Goal: Complete application form

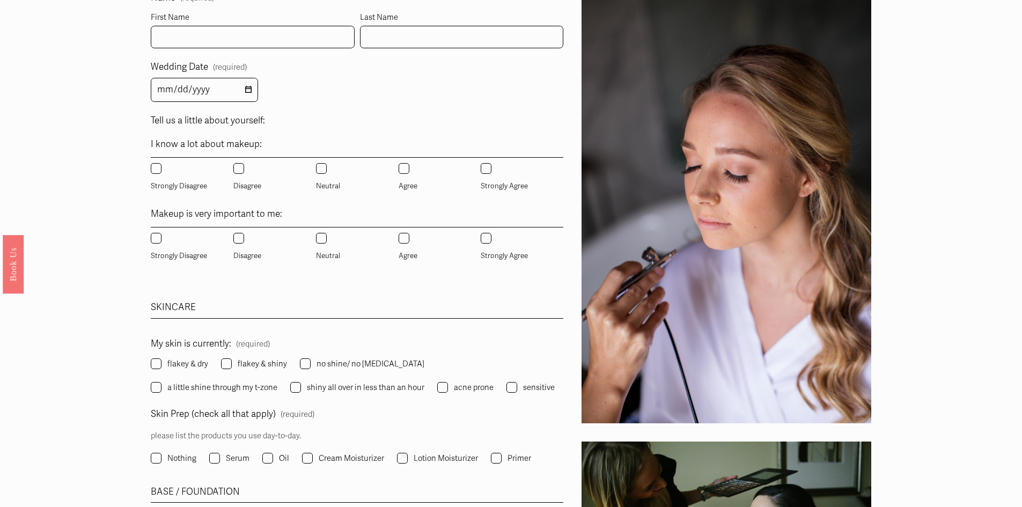
scroll to position [656, 0]
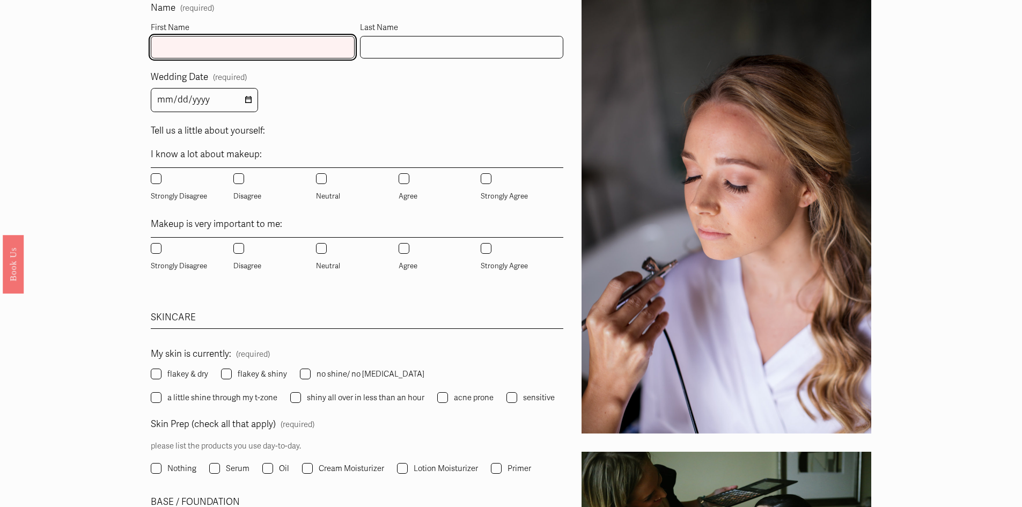
click at [202, 50] on input "First Name" at bounding box center [253, 47] width 204 height 23
type input "[PERSON_NAME]"
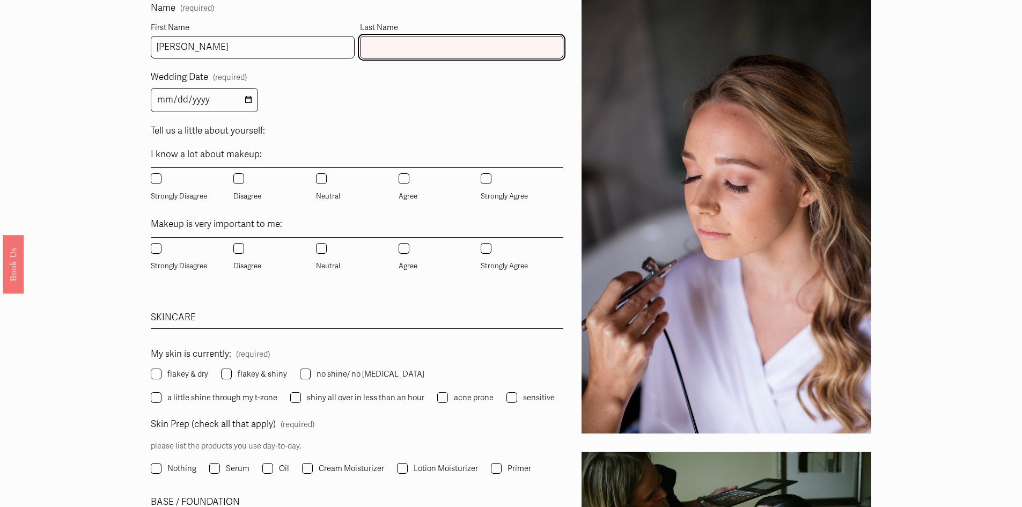
click at [363, 53] on input "Last Name" at bounding box center [462, 47] width 204 height 23
type input "r"
type input "[PERSON_NAME]"
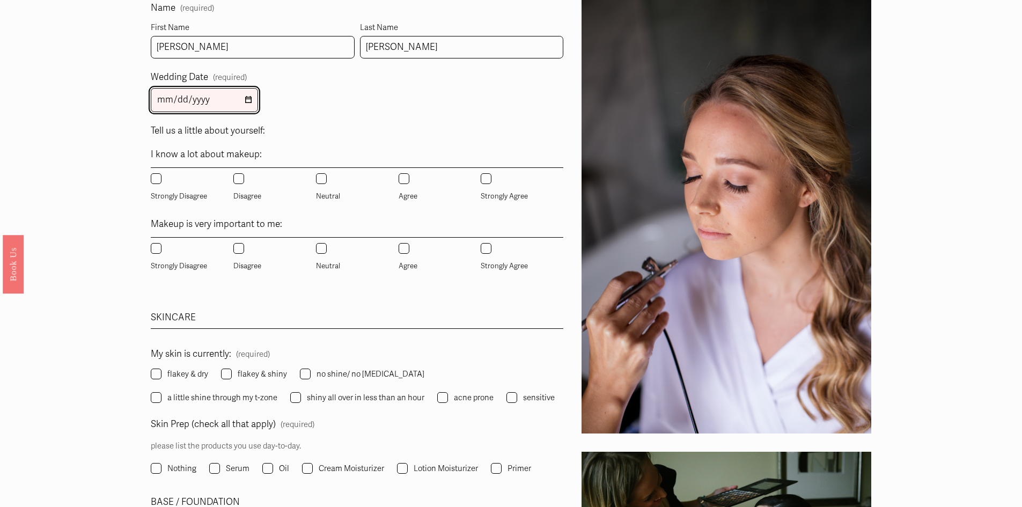
click at [247, 102] on input "Wedding Date (required)" at bounding box center [204, 100] width 107 height 24
type input "[DATE]"
click at [242, 188] on label "Disagree" at bounding box center [248, 188] width 30 height 30
click at [242, 184] on input "Disagree" at bounding box center [238, 178] width 11 height 11
radio input "true"
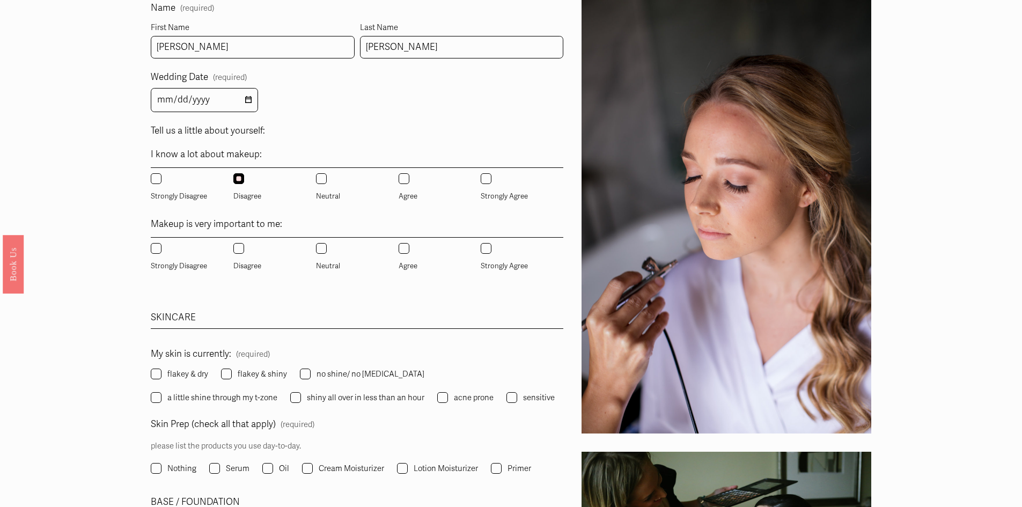
click at [418, 254] on label "Agree" at bounding box center [409, 258] width 21 height 30
click at [409, 254] on input "Agree" at bounding box center [404, 248] width 11 height 11
radio input "true"
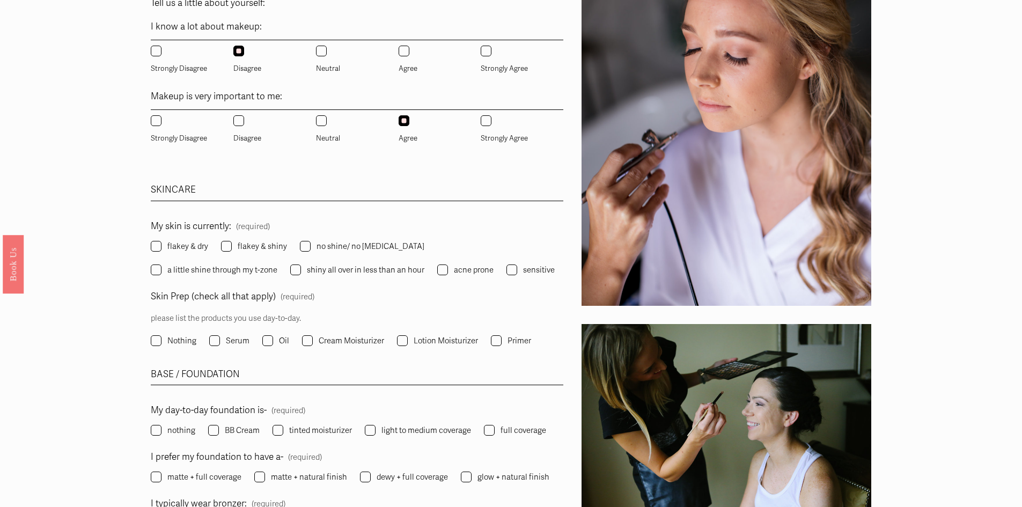
scroll to position [784, 0]
click at [347, 242] on span "no shine/ no [MEDICAL_DATA]" at bounding box center [370, 246] width 108 height 14
click at [311, 242] on input "no shine/ no [MEDICAL_DATA]" at bounding box center [305, 245] width 11 height 11
checkbox input "true"
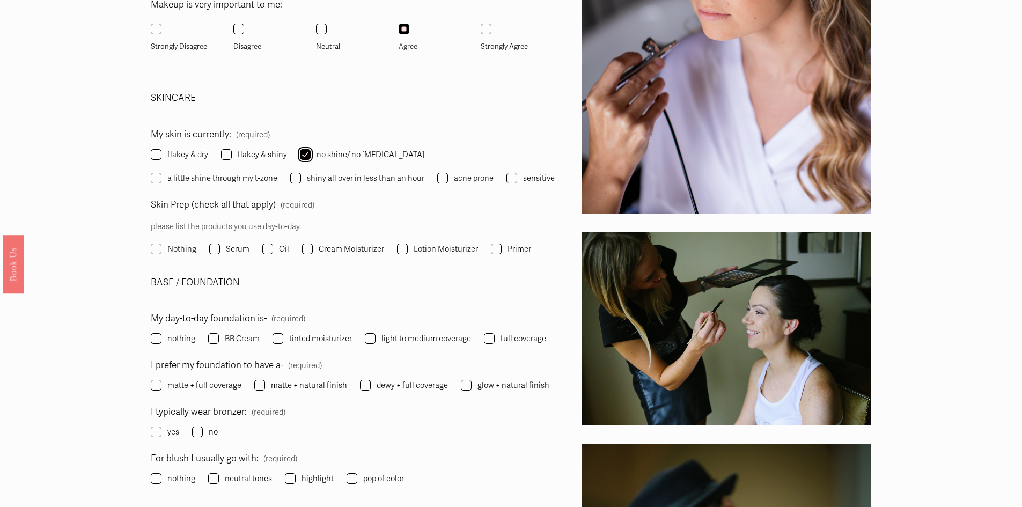
scroll to position [876, 0]
click at [151, 249] on input "Nothing" at bounding box center [156, 248] width 11 height 11
checkbox input "true"
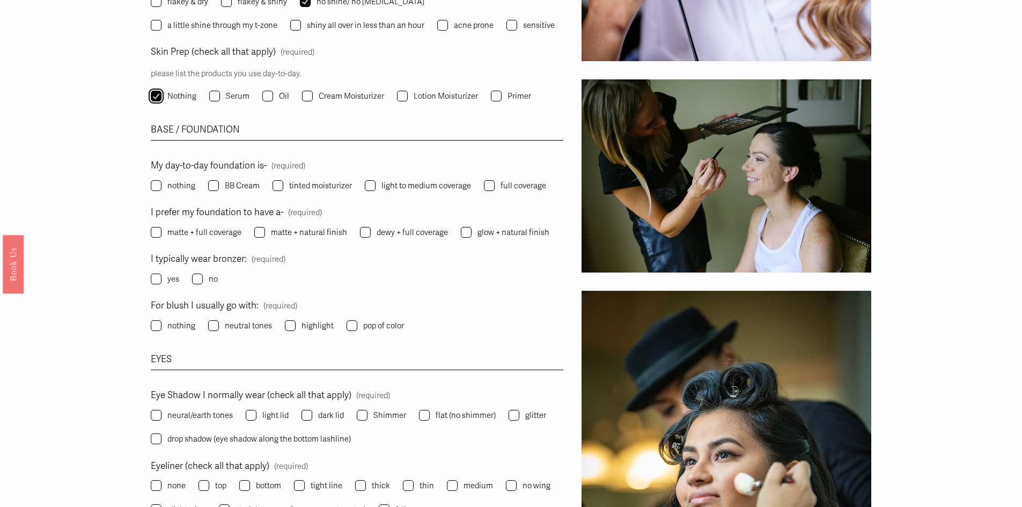
scroll to position [1023, 0]
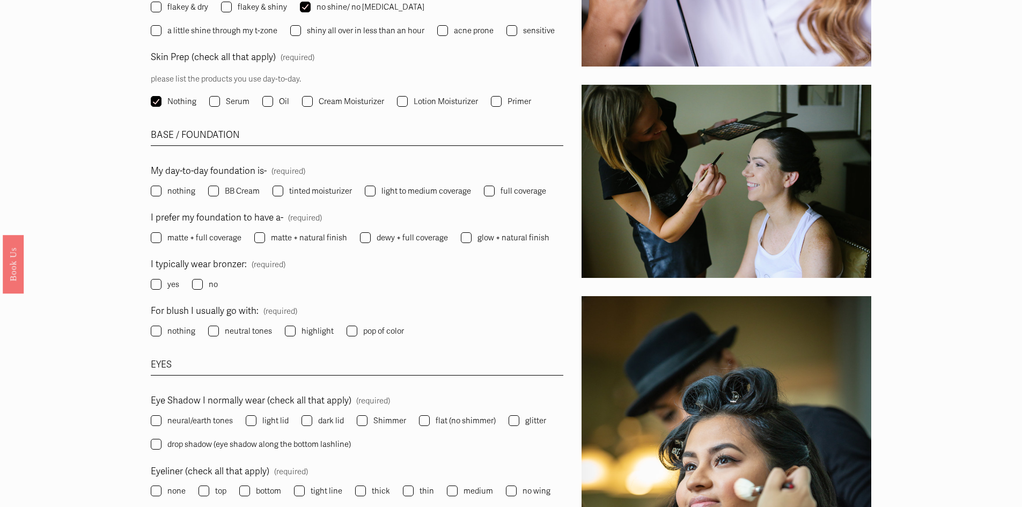
click at [171, 195] on span "nothing" at bounding box center [181, 191] width 28 height 14
click at [161, 195] on input "nothing" at bounding box center [156, 191] width 11 height 11
checkbox input "true"
click at [306, 244] on span "matte + natural finish" at bounding box center [309, 238] width 76 height 14
click at [265, 243] on input "matte + natural finish" at bounding box center [259, 237] width 11 height 11
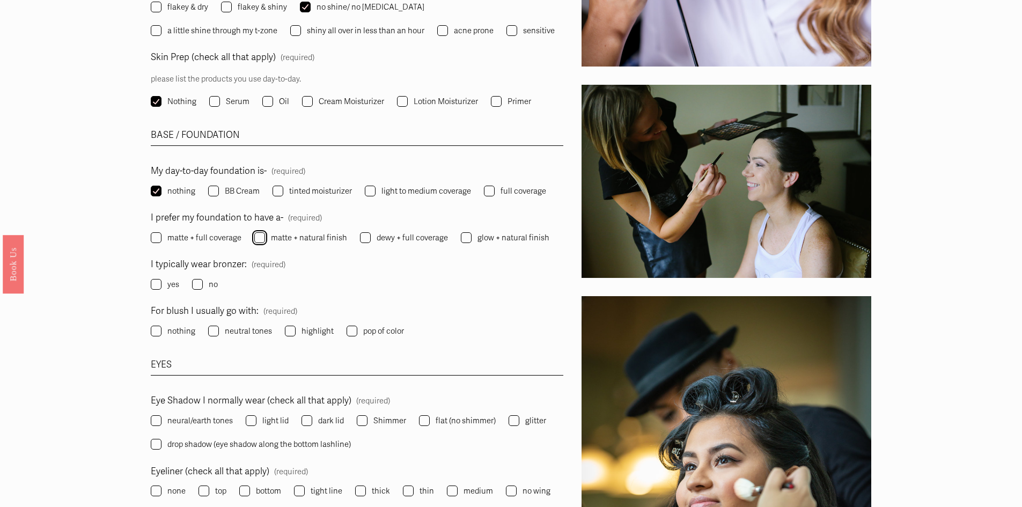
checkbox input "true"
click at [213, 284] on span "no" at bounding box center [213, 284] width 9 height 14
click at [203, 284] on input "no" at bounding box center [197, 284] width 11 height 11
checkbox input "true"
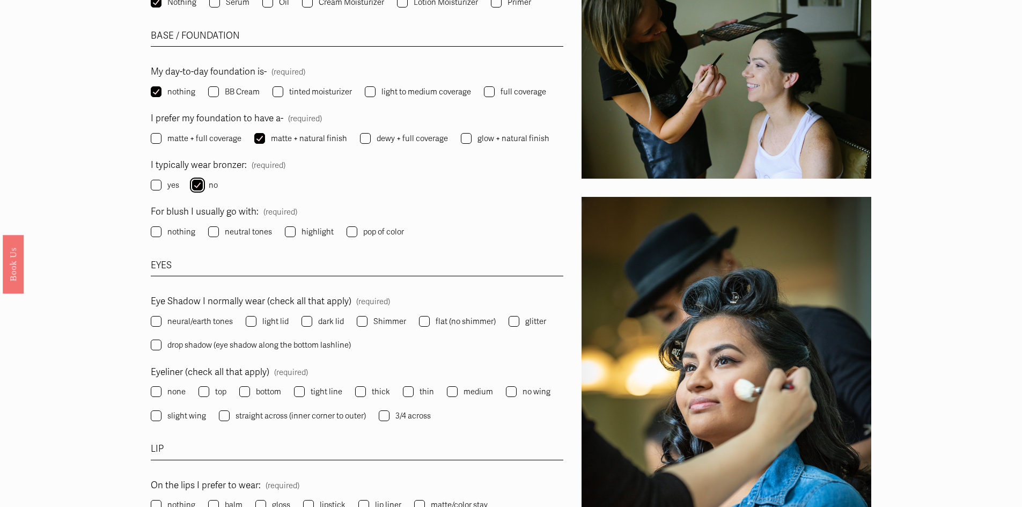
scroll to position [1125, 0]
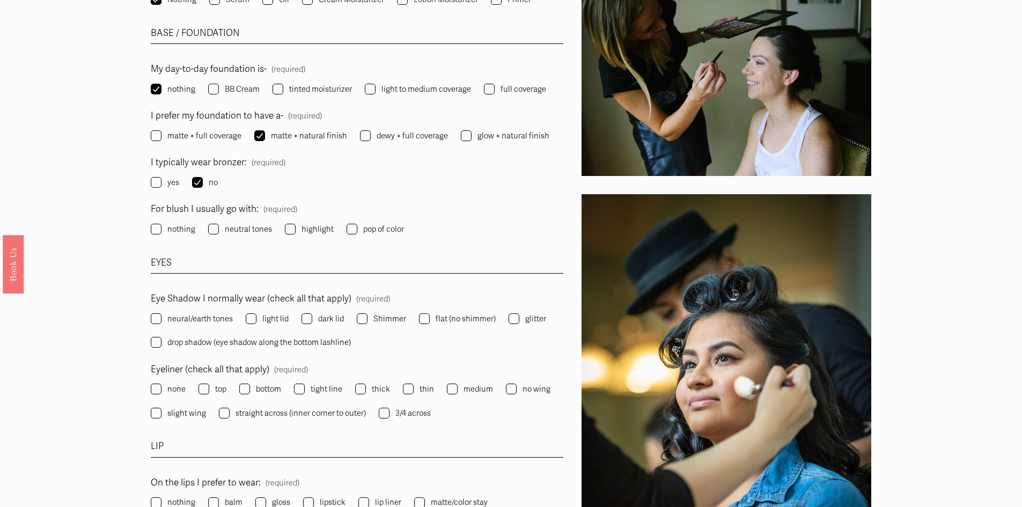
click at [174, 234] on span "nothing" at bounding box center [181, 229] width 28 height 14
click at [161, 234] on input "nothing" at bounding box center [156, 229] width 11 height 11
checkbox input "true"
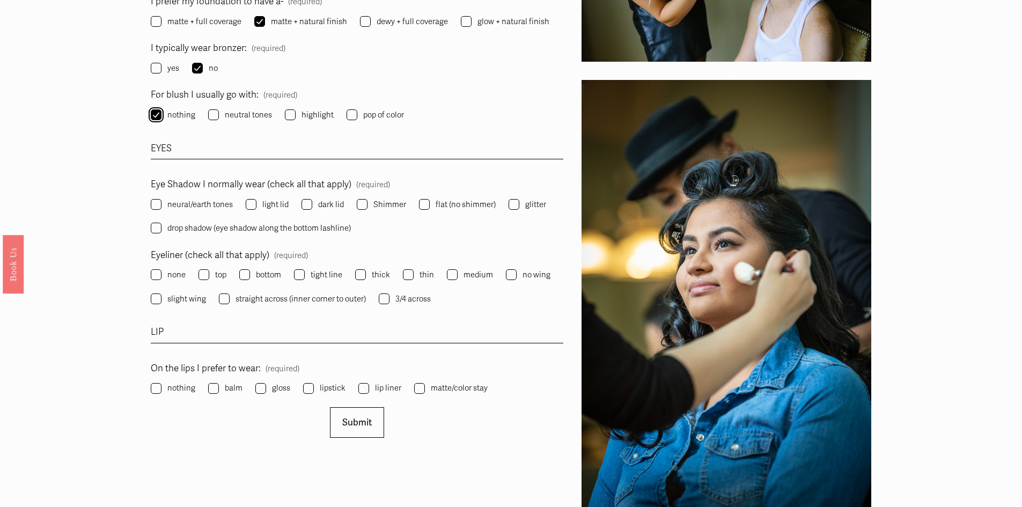
scroll to position [1239, 0]
click at [211, 209] on span "neural/earth tones" at bounding box center [199, 205] width 65 height 14
click at [161, 209] on input "neural/earth tones" at bounding box center [156, 205] width 11 height 11
checkbox input "true"
click at [520, 205] on label "glitter" at bounding box center [529, 205] width 40 height 14
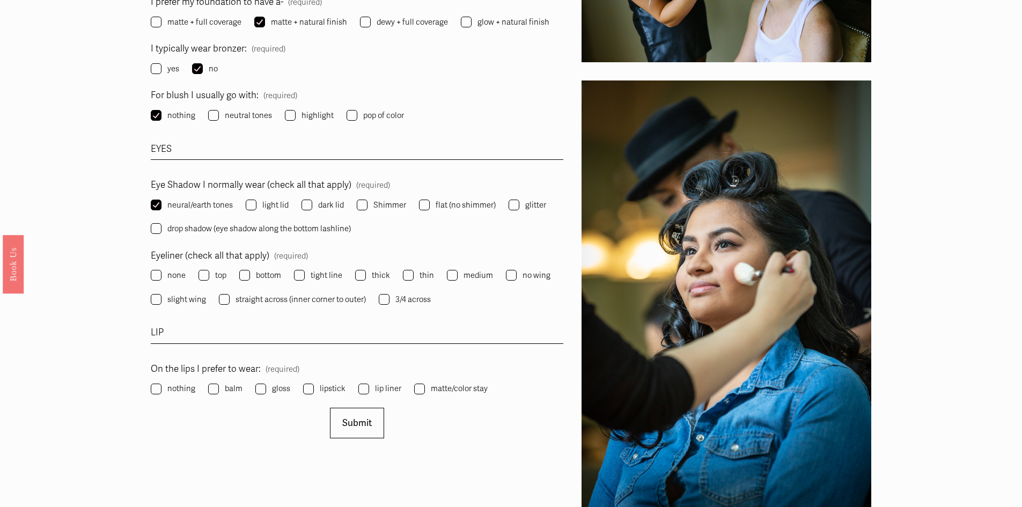
click at [519, 205] on input "glitter" at bounding box center [514, 205] width 11 height 11
checkbox input "true"
click at [207, 274] on input "top" at bounding box center [203, 275] width 11 height 11
checkbox input "true"
click at [214, 395] on label "balm" at bounding box center [226, 388] width 36 height 14
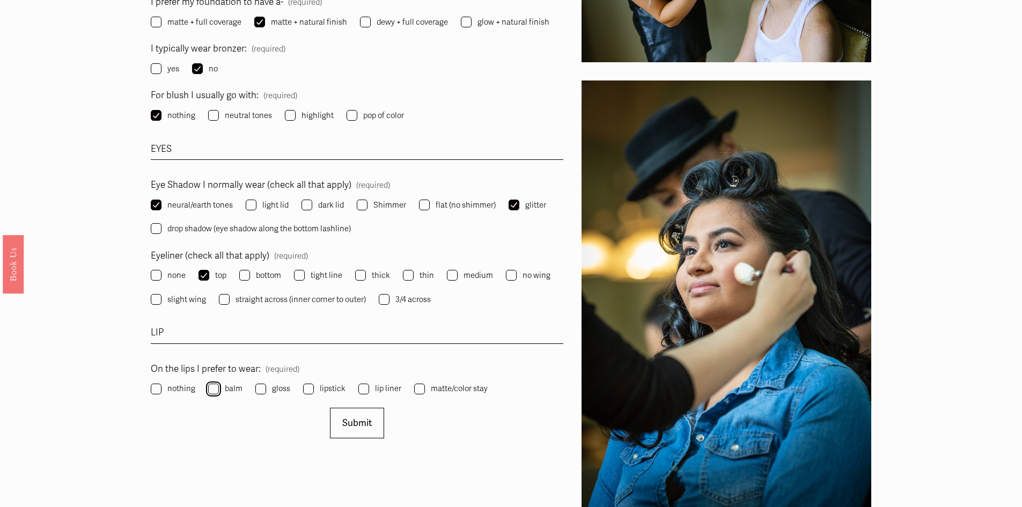
click at [214, 394] on input "balm" at bounding box center [213, 389] width 11 height 11
checkbox input "true"
click at [354, 412] on button "Submit Submit" at bounding box center [357, 423] width 54 height 31
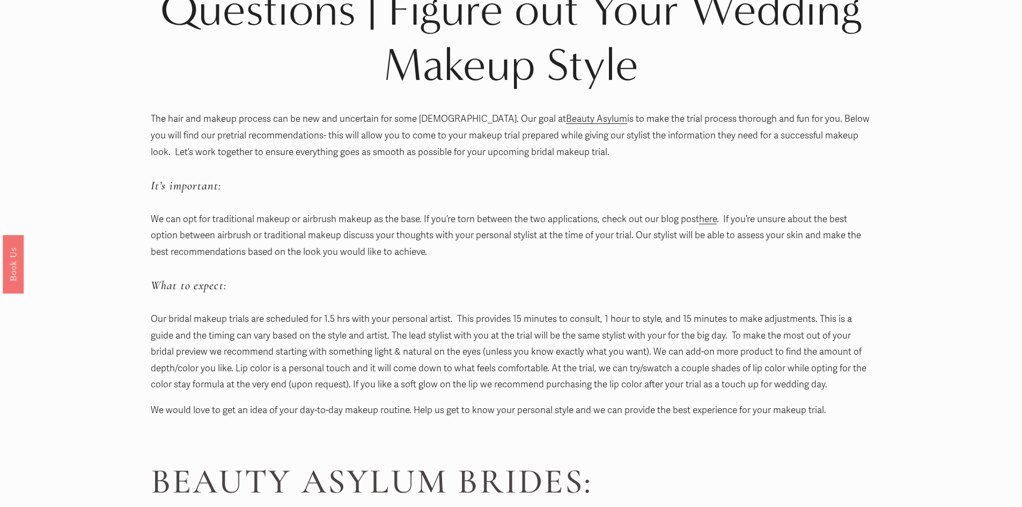
scroll to position [136, 0]
